Goal: Check status

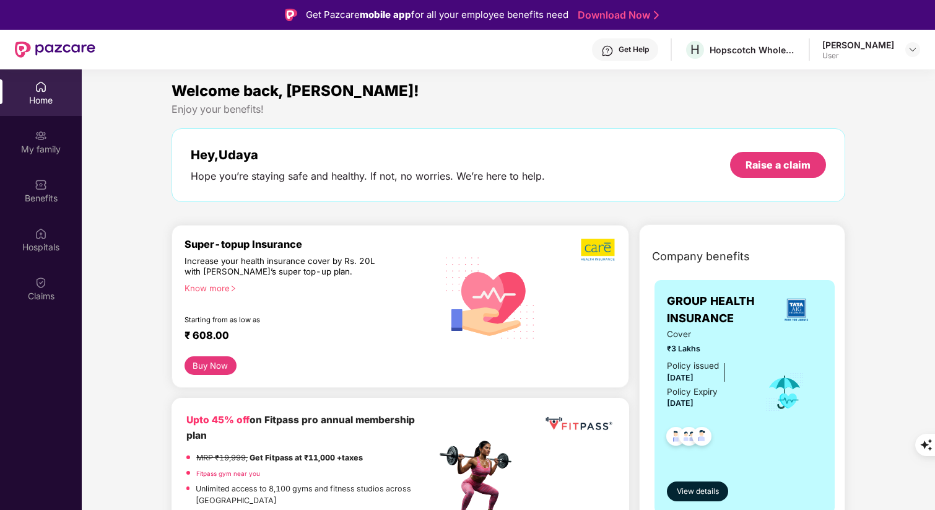
scroll to position [69, 0]
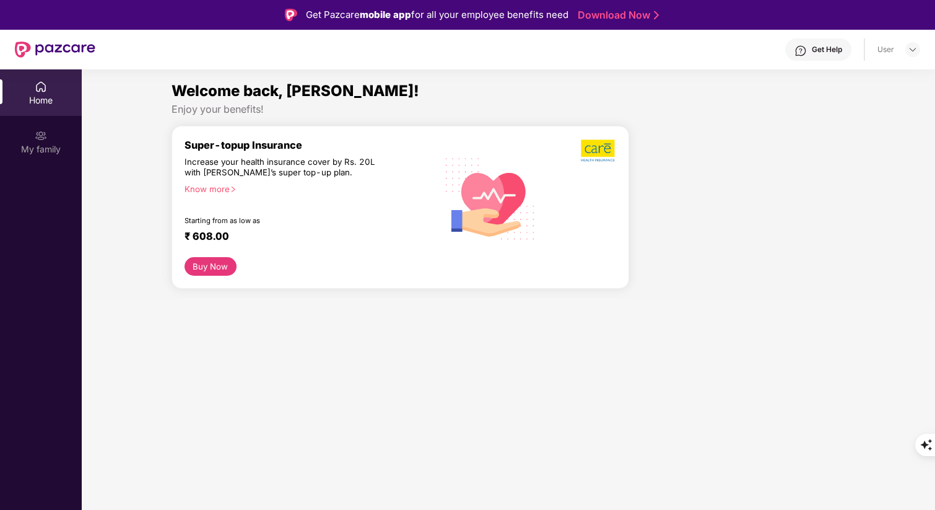
scroll to position [69, 0]
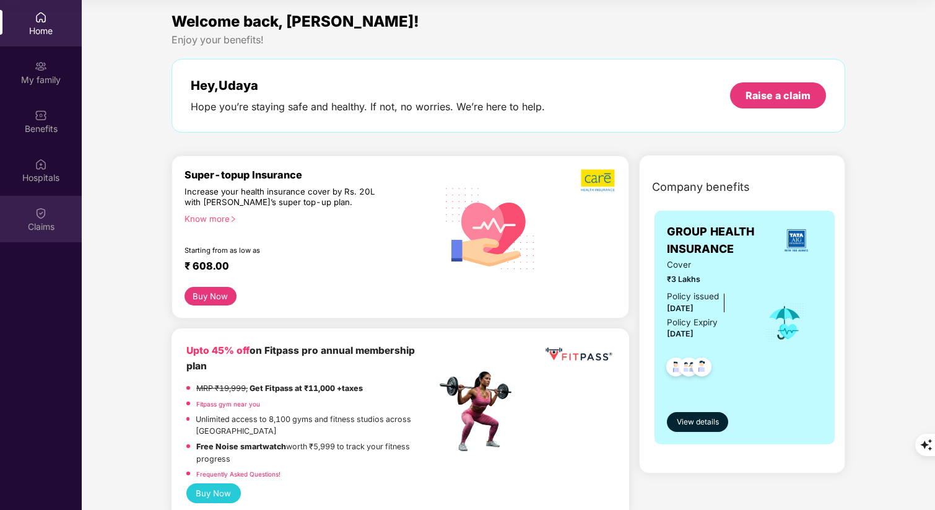
click at [48, 209] on div "Claims" at bounding box center [41, 219] width 82 height 46
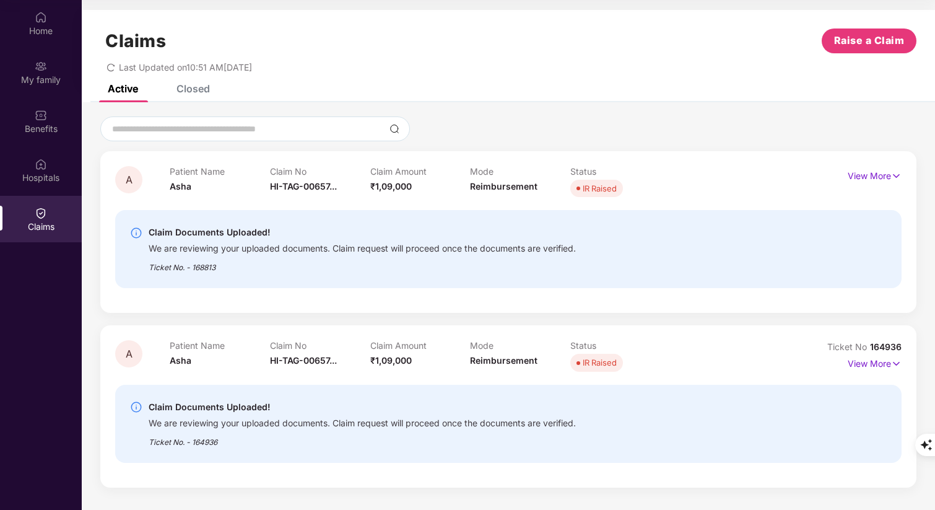
click at [302, 313] on div "A Patient Name Asha Claim No HI-TAG-00657... Claim Amount ₹1,09,000 Mode Reimbu…" at bounding box center [508, 319] width 816 height 336
click at [342, 309] on div "A Patient Name Asha Claim No HI-TAG-00657... Claim Amount ₹1,09,000 Mode Reimbu…" at bounding box center [508, 232] width 816 height 162
click at [513, 114] on div "A Patient Name Asha Claim No HI-TAG-00657... Claim Amount ₹1,09,000 Mode Reimbu…" at bounding box center [508, 301] width 853 height 398
click at [523, 65] on div "Last Updated on 10:51 AM[DATE]" at bounding box center [508, 62] width 816 height 19
click at [535, 69] on div "Last Updated on 10:51 AM[DATE]" at bounding box center [508, 62] width 816 height 19
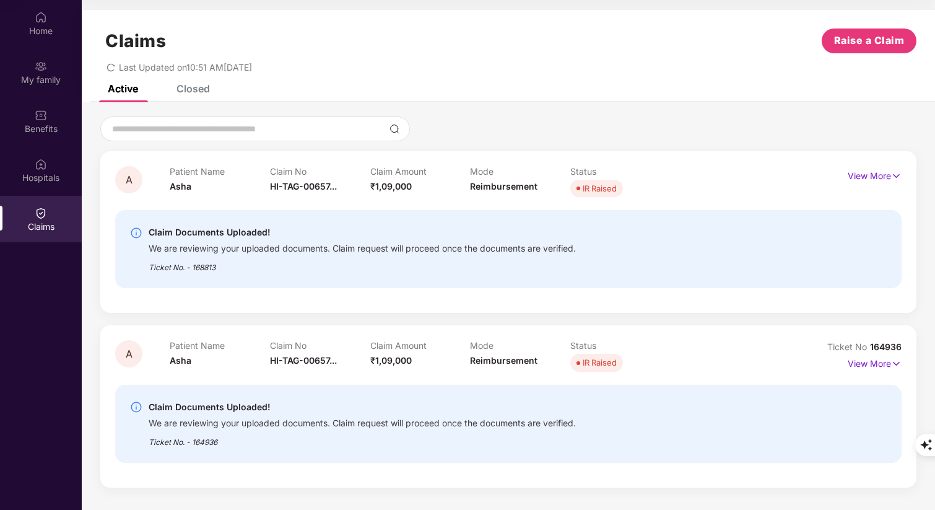
click at [488, 90] on div "Active Closed" at bounding box center [508, 93] width 853 height 17
click at [498, 108] on div "A Patient Name Asha Claim No HI-TAG-00657... Claim Amount ₹1,09,000 Mode Reimbu…" at bounding box center [508, 301] width 853 height 398
click at [498, 77] on div "Claims Raise a Claim Last Updated on 10:51 AM[DATE]" at bounding box center [508, 47] width 853 height 75
click at [507, 95] on div "Active Closed" at bounding box center [508, 93] width 853 height 17
click at [487, 113] on div "A Patient Name Asha Claim No HI-TAG-00657... Claim Amount ₹1,09,000 Mode Reimbu…" at bounding box center [508, 301] width 853 height 398
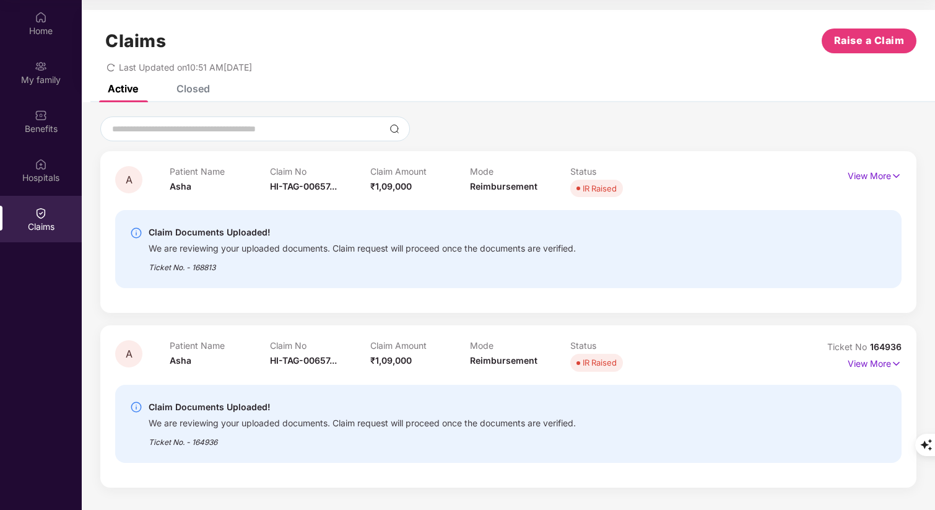
click at [487, 113] on div "A Patient Name Asha Claim No HI-TAG-00657... Claim Amount ₹1,09,000 Mode Reimbu…" at bounding box center [508, 301] width 853 height 398
